Goal: Task Accomplishment & Management: Manage account settings

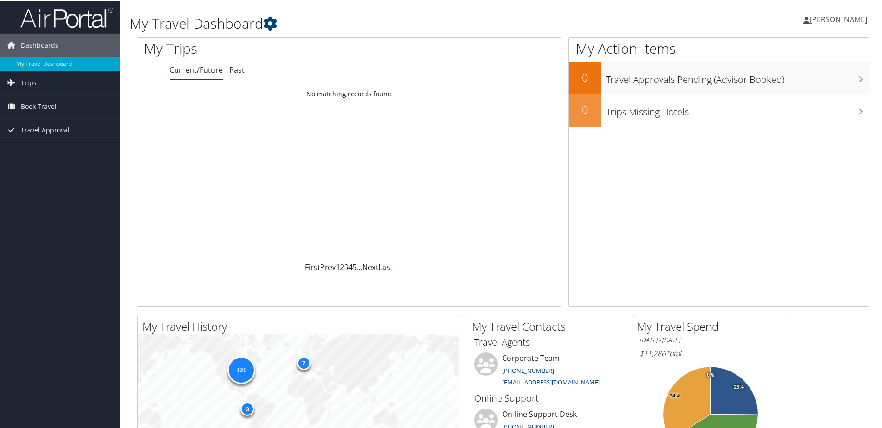
click at [840, 17] on span "[PERSON_NAME]" at bounding box center [837, 18] width 57 height 10
click at [781, 50] on link "My Settings" at bounding box center [813, 51] width 103 height 16
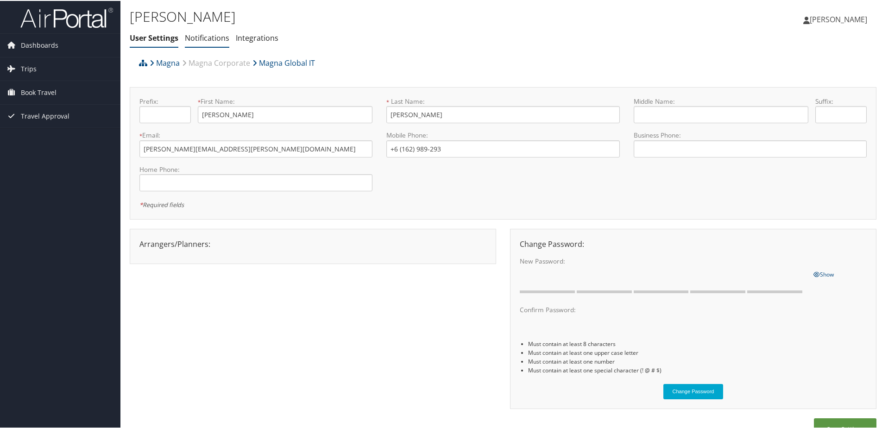
click at [203, 38] on link "Notifications" at bounding box center [207, 37] width 44 height 10
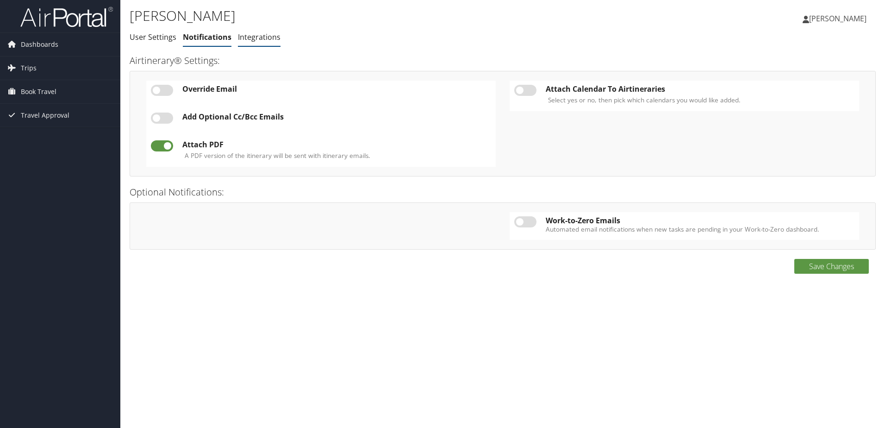
click at [246, 35] on link "Integrations" at bounding box center [259, 37] width 43 height 10
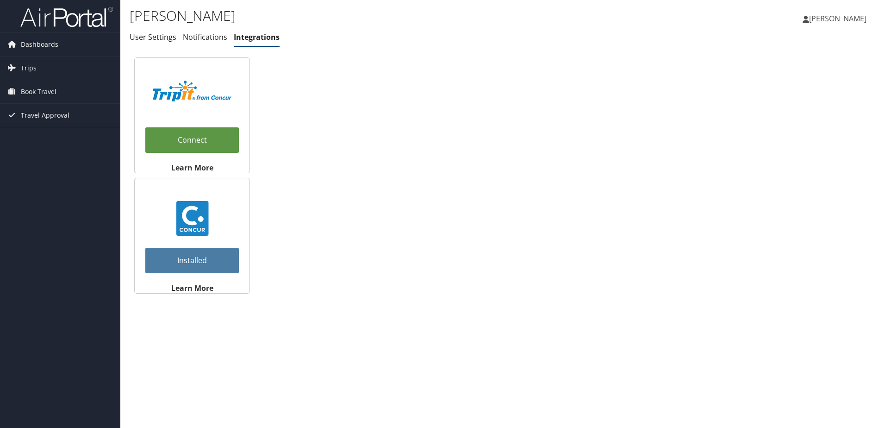
click at [843, 17] on span "[PERSON_NAME]" at bounding box center [837, 18] width 57 height 10
click at [794, 82] on link "View Travel Profile" at bounding box center [814, 83] width 103 height 16
click at [839, 19] on span "[PERSON_NAME]" at bounding box center [837, 18] width 57 height 10
click at [791, 80] on link "View Travel Profile" at bounding box center [814, 83] width 103 height 16
